Goal: Transaction & Acquisition: Purchase product/service

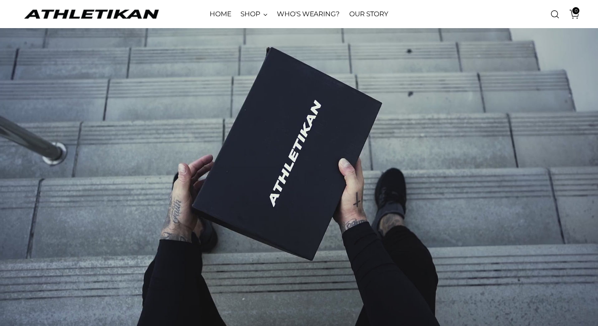
scroll to position [1327, 0]
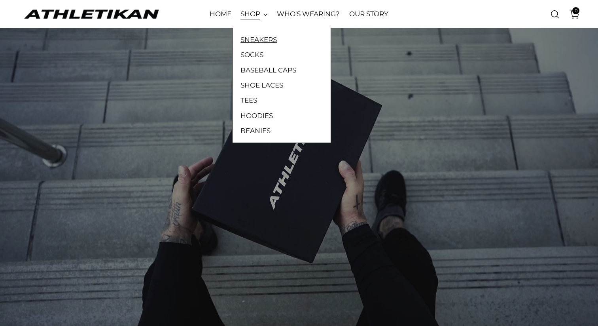
click at [258, 39] on link "SNEAKERS" at bounding box center [282, 39] width 82 height 10
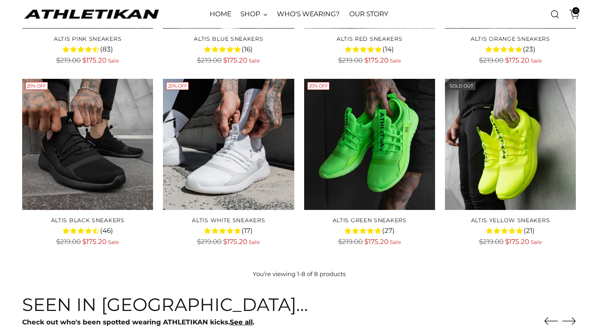
scroll to position [247, 0]
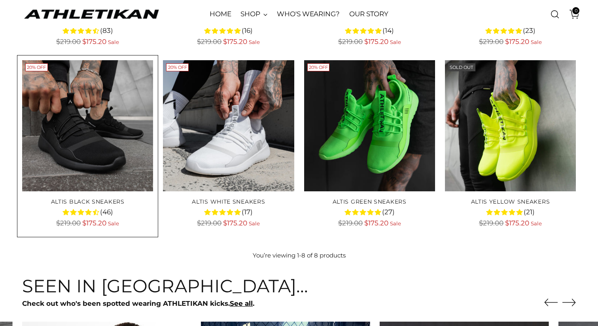
click at [0, 0] on img "ALTIS Black Sneakers" at bounding box center [0, 0] width 0 height 0
